Goal: Use online tool/utility

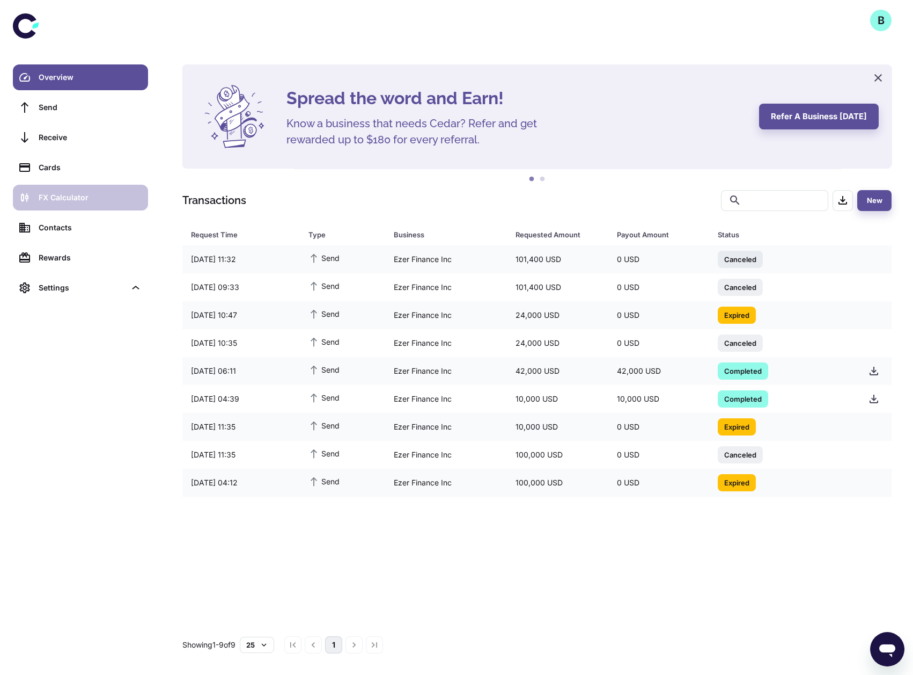
click at [137, 203] on div "FX Calculator" at bounding box center [90, 198] width 103 height 12
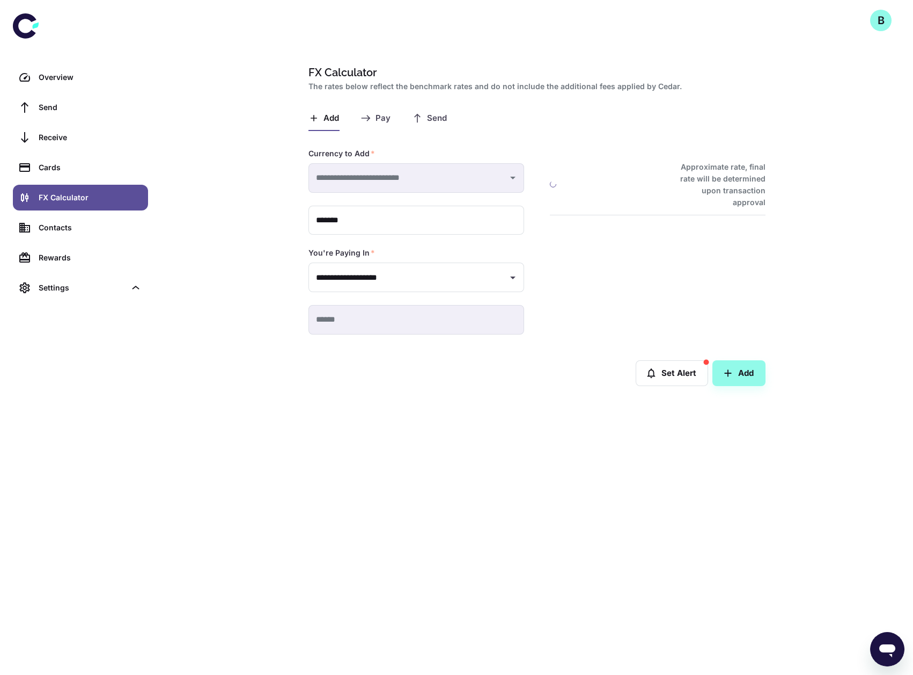
type input "**********"
